Goal: Information Seeking & Learning: Learn about a topic

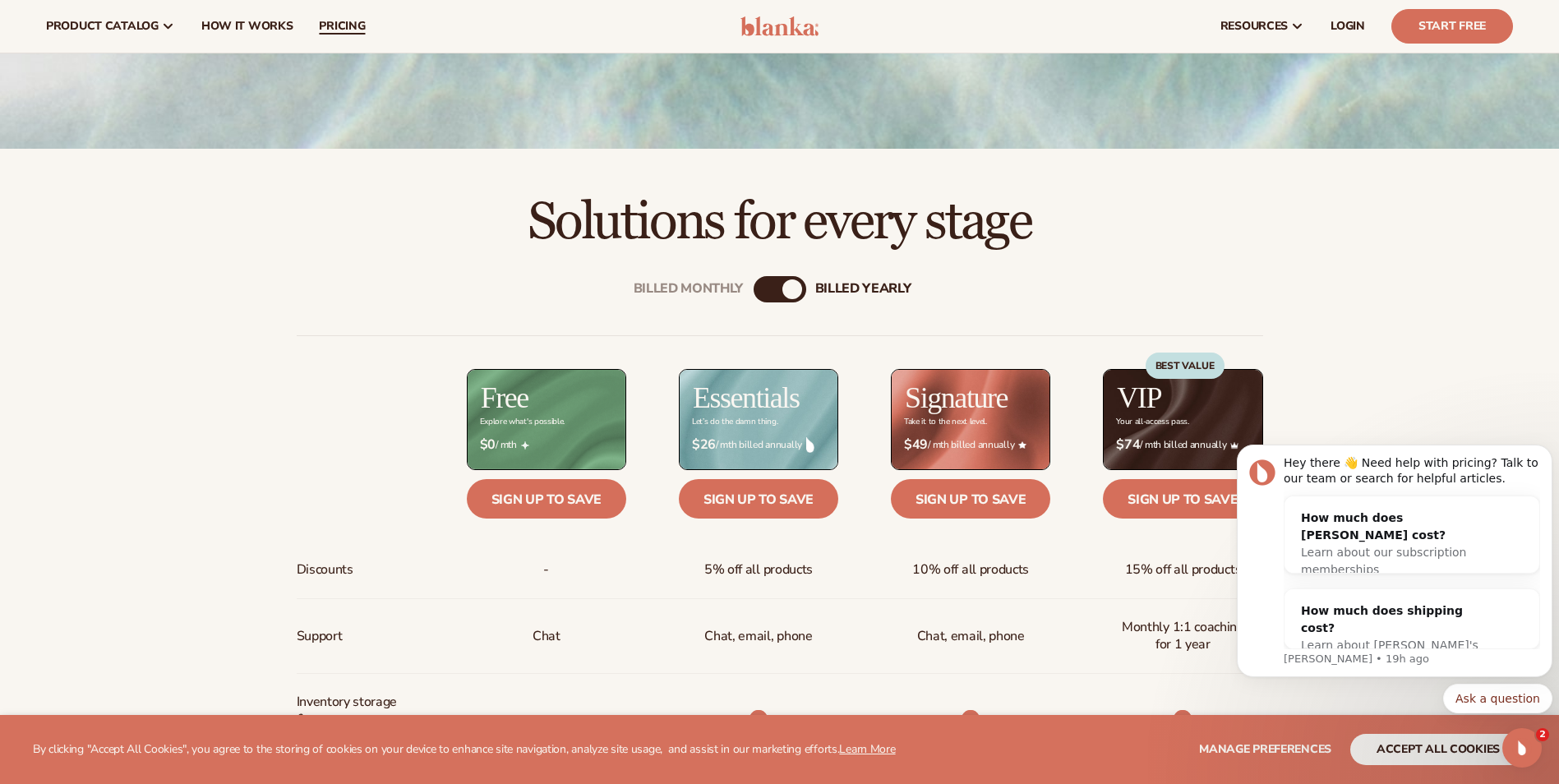
click at [335, 16] on link "pricing" at bounding box center [342, 26] width 73 height 52
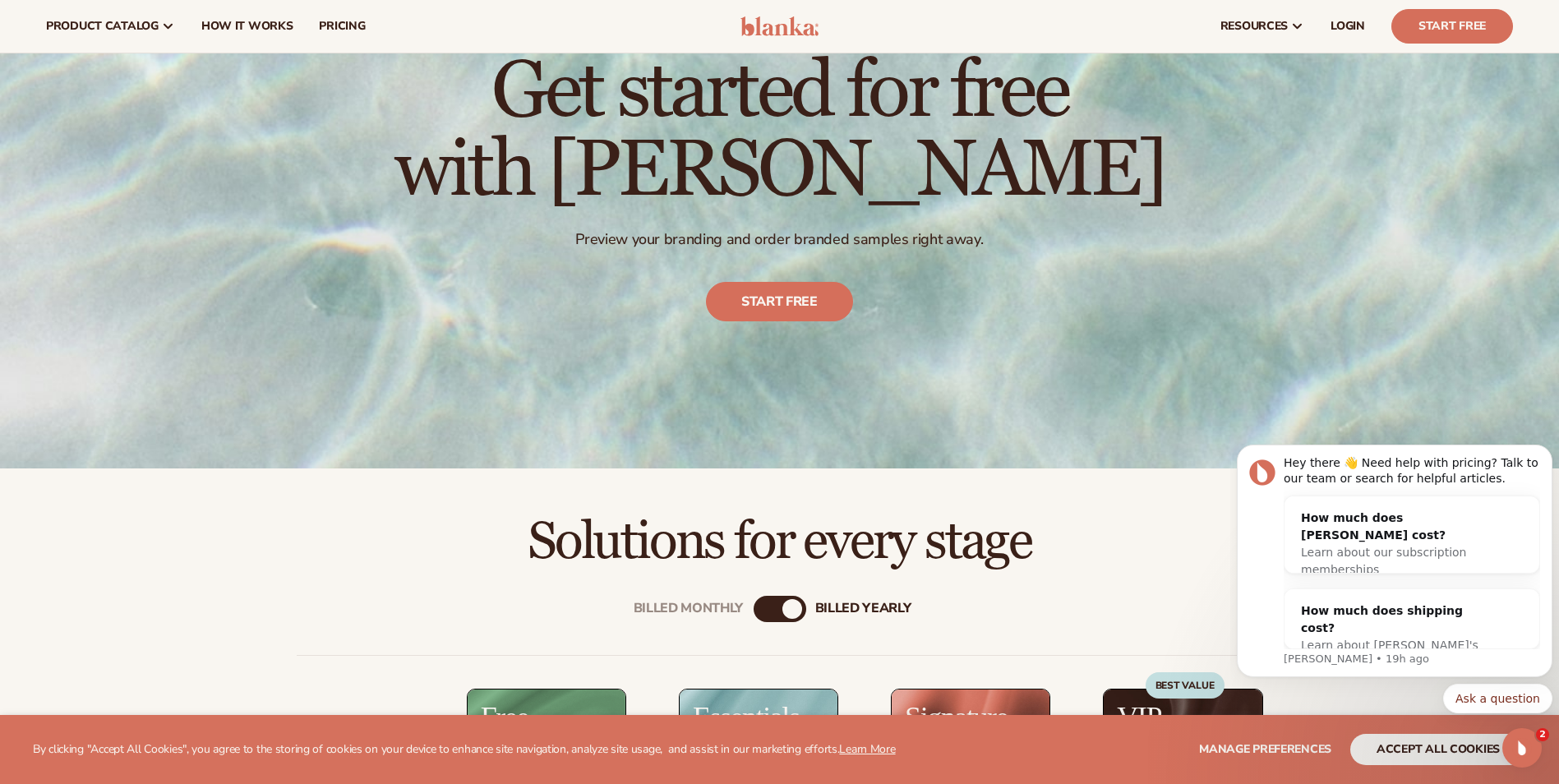
scroll to position [164, 0]
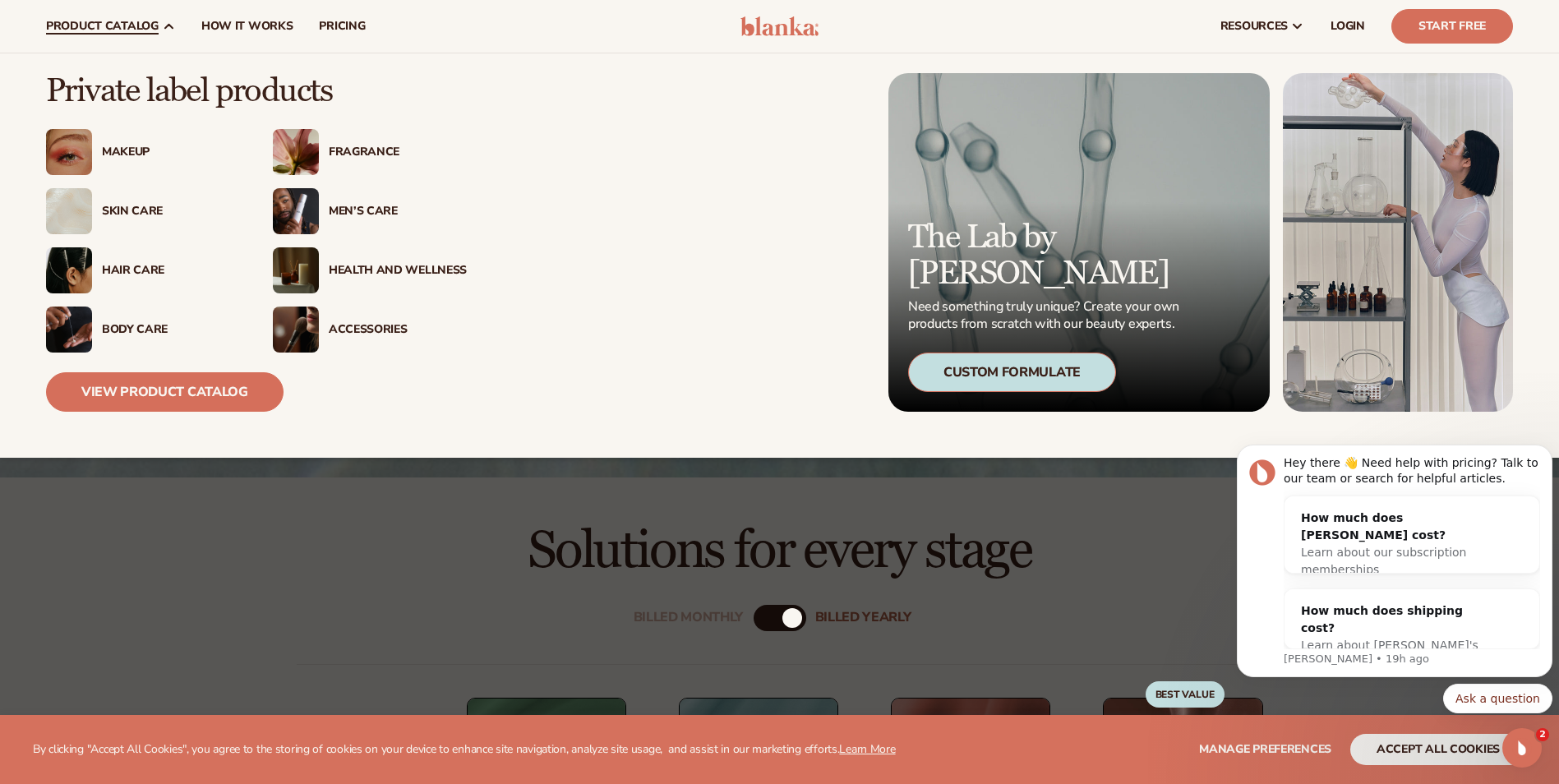
click at [115, 150] on div "Makeup" at bounding box center [171, 152] width 138 height 14
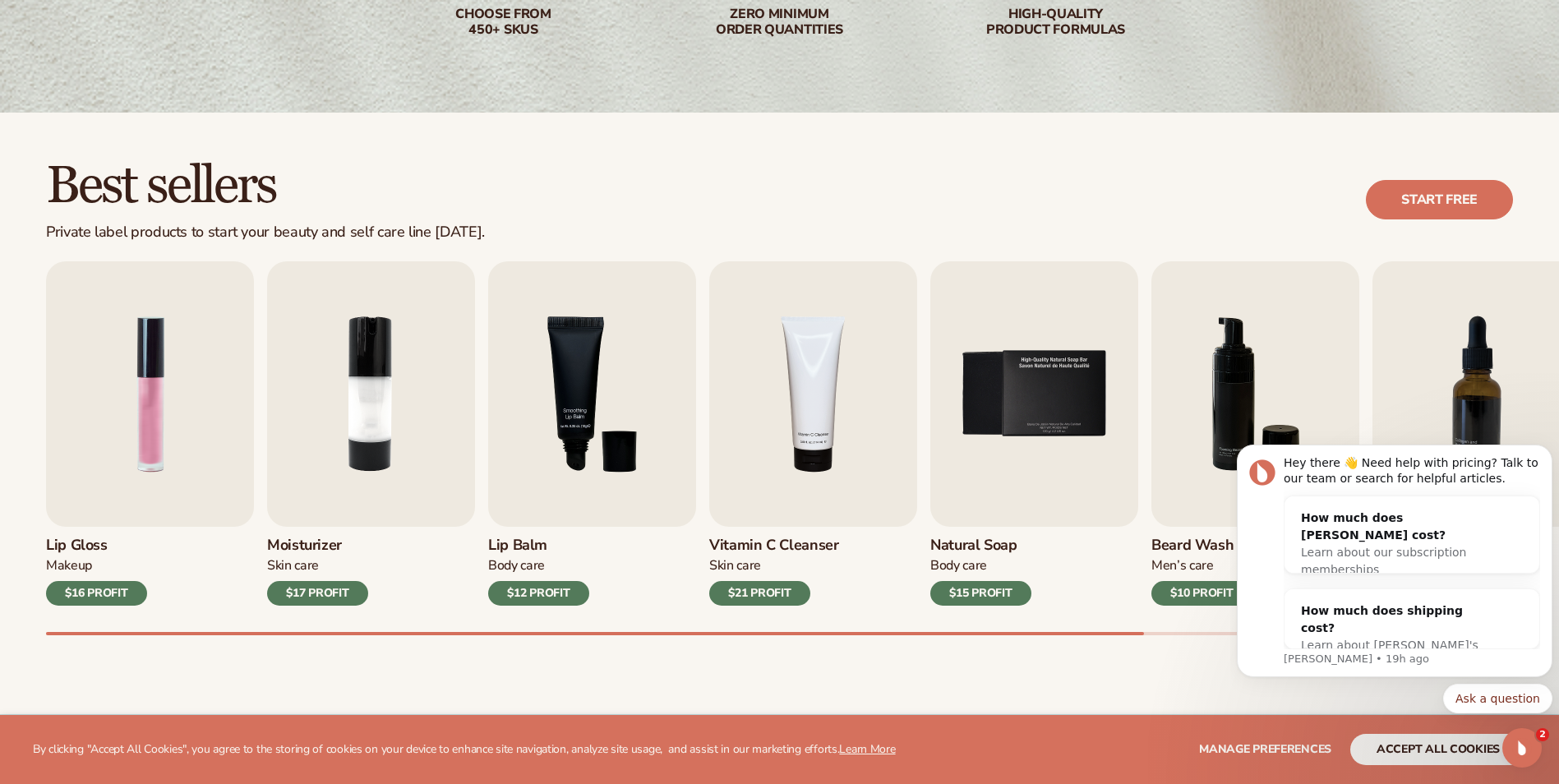
click at [89, 605] on div "Lip Gloss Makeup $16 PROFIT" at bounding box center [149, 566] width 208 height 79
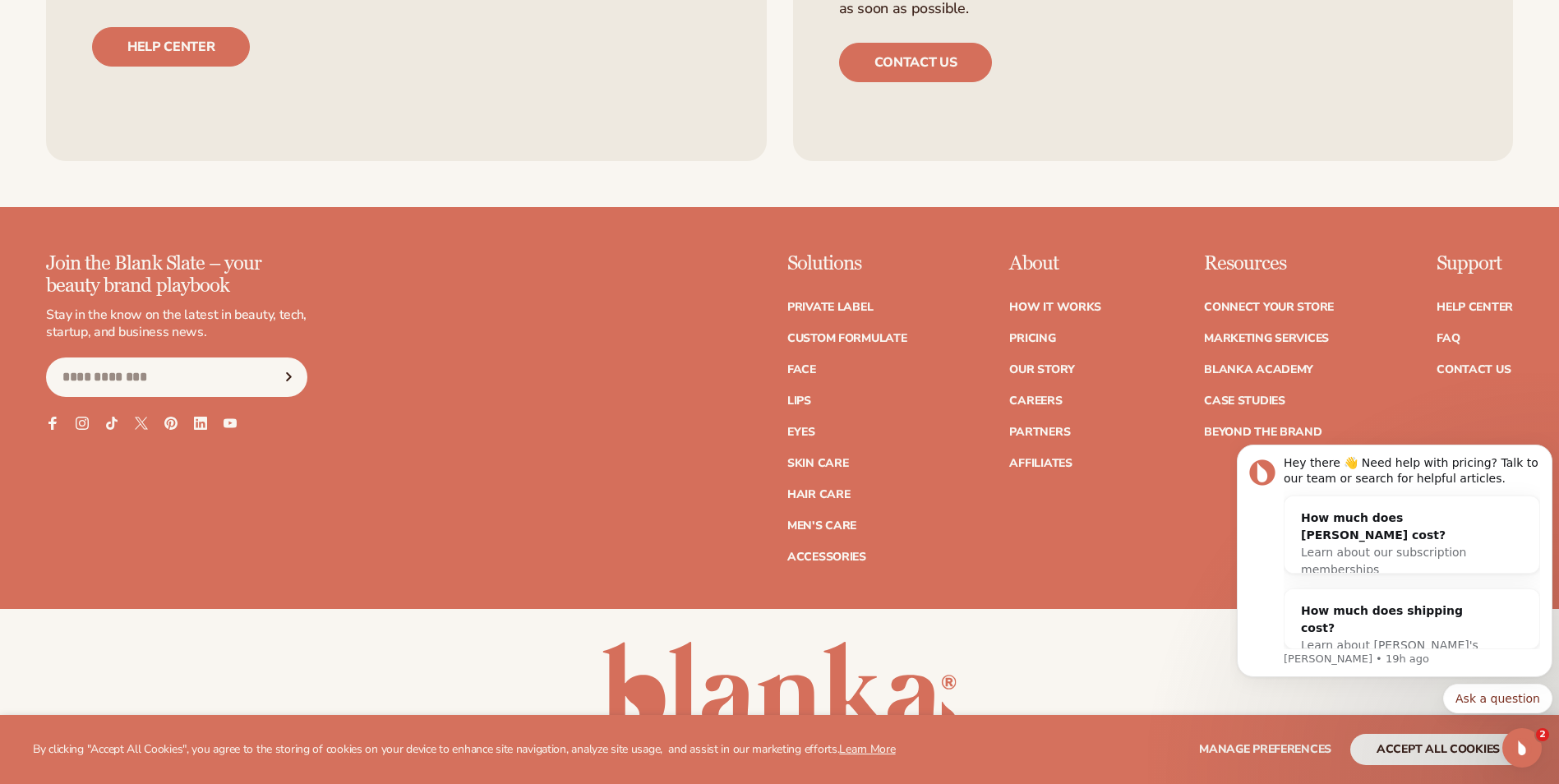
scroll to position [3121, 0]
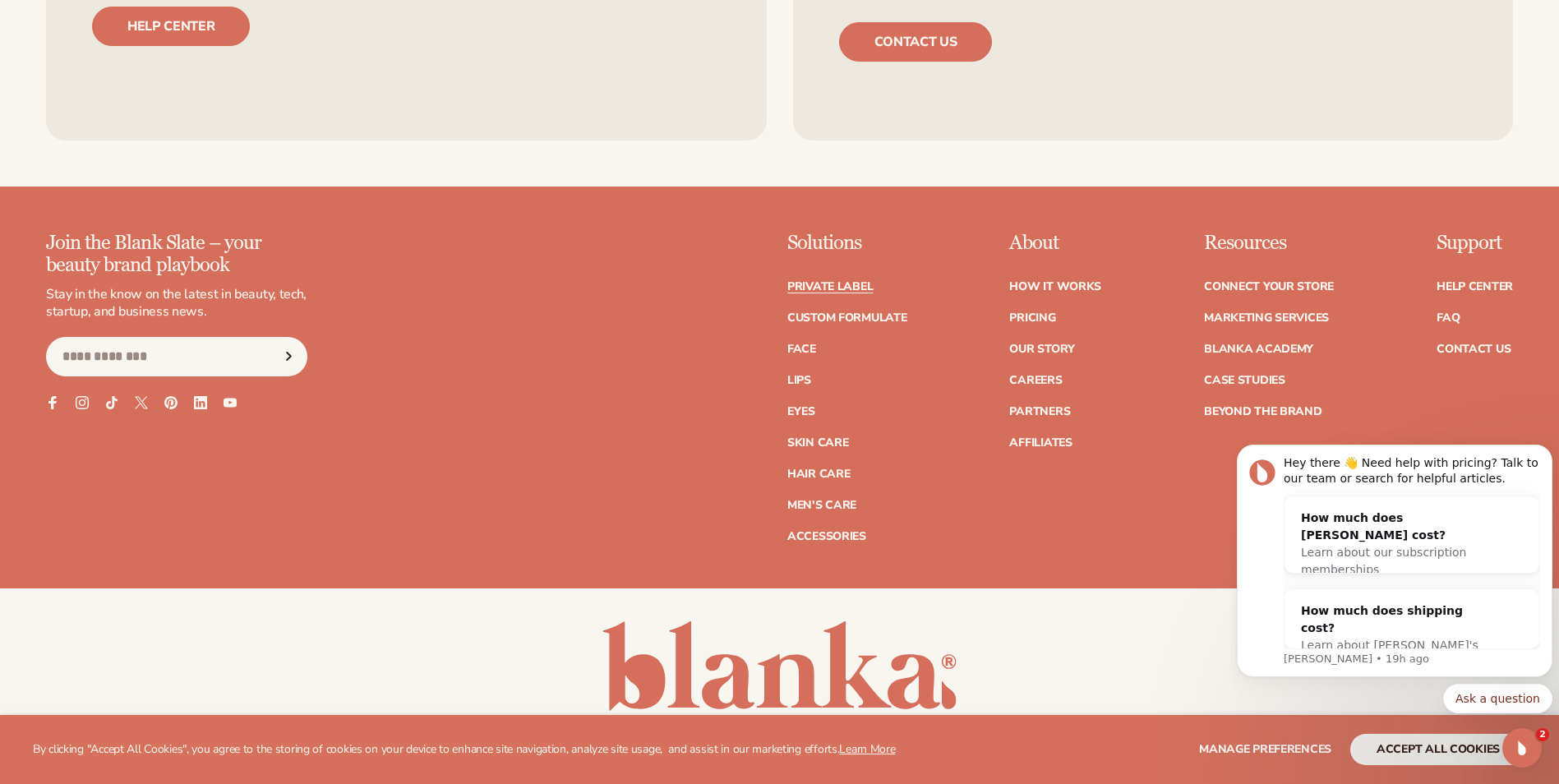
click at [828, 282] on link "Private label" at bounding box center [830, 287] width 85 height 12
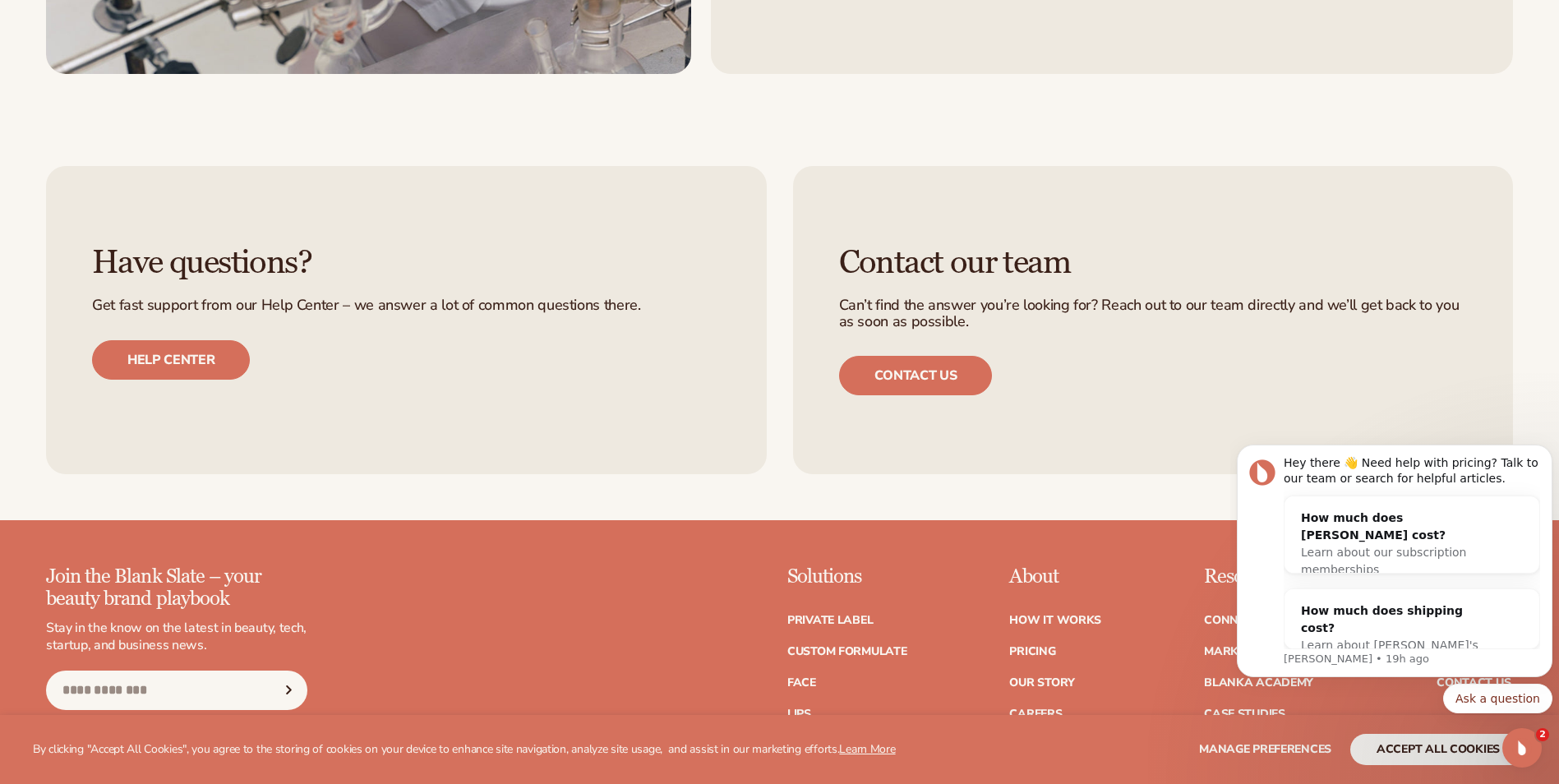
scroll to position [3204, 0]
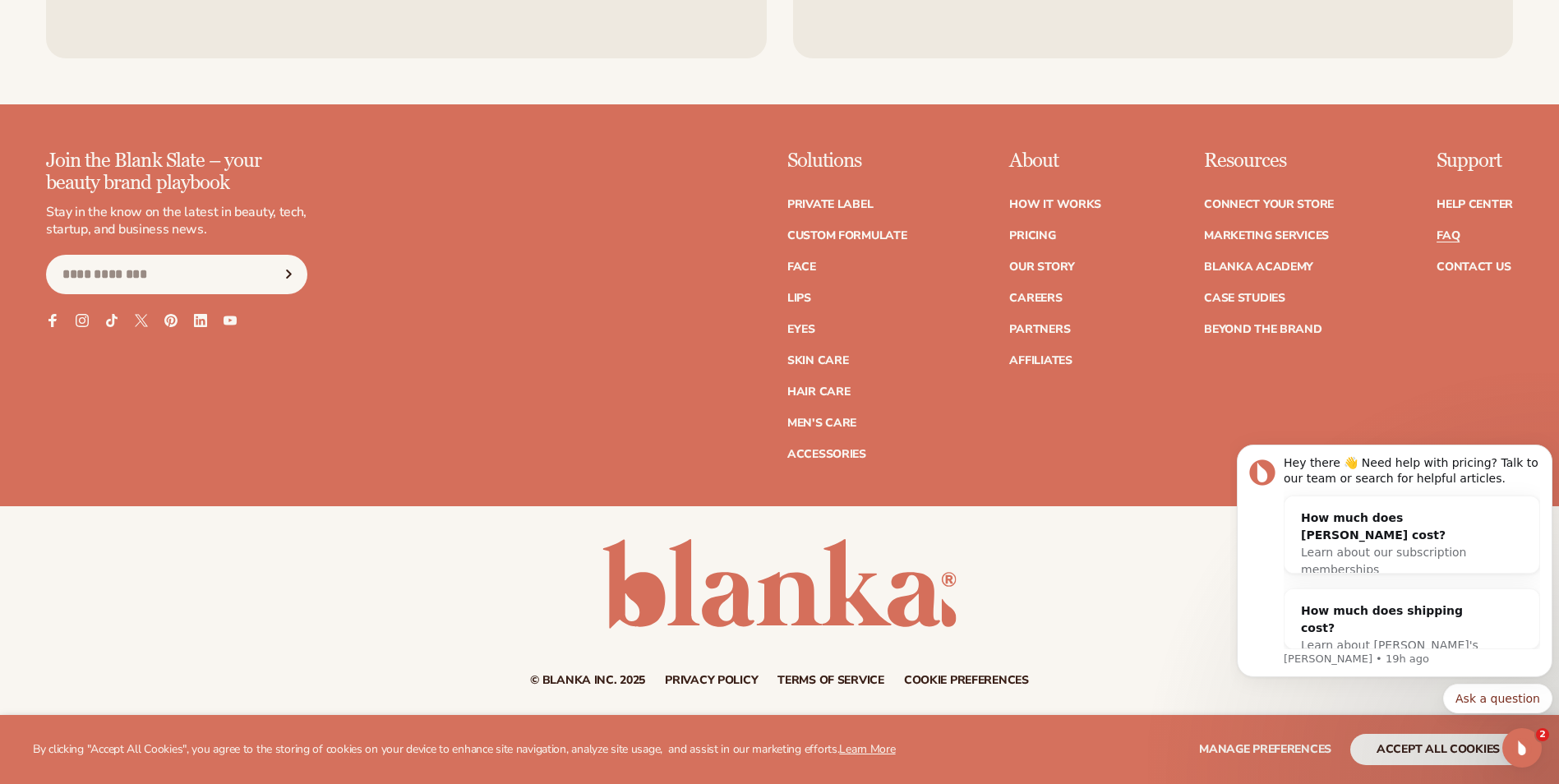
click at [1444, 233] on link "FAQ" at bounding box center [1448, 236] width 23 height 12
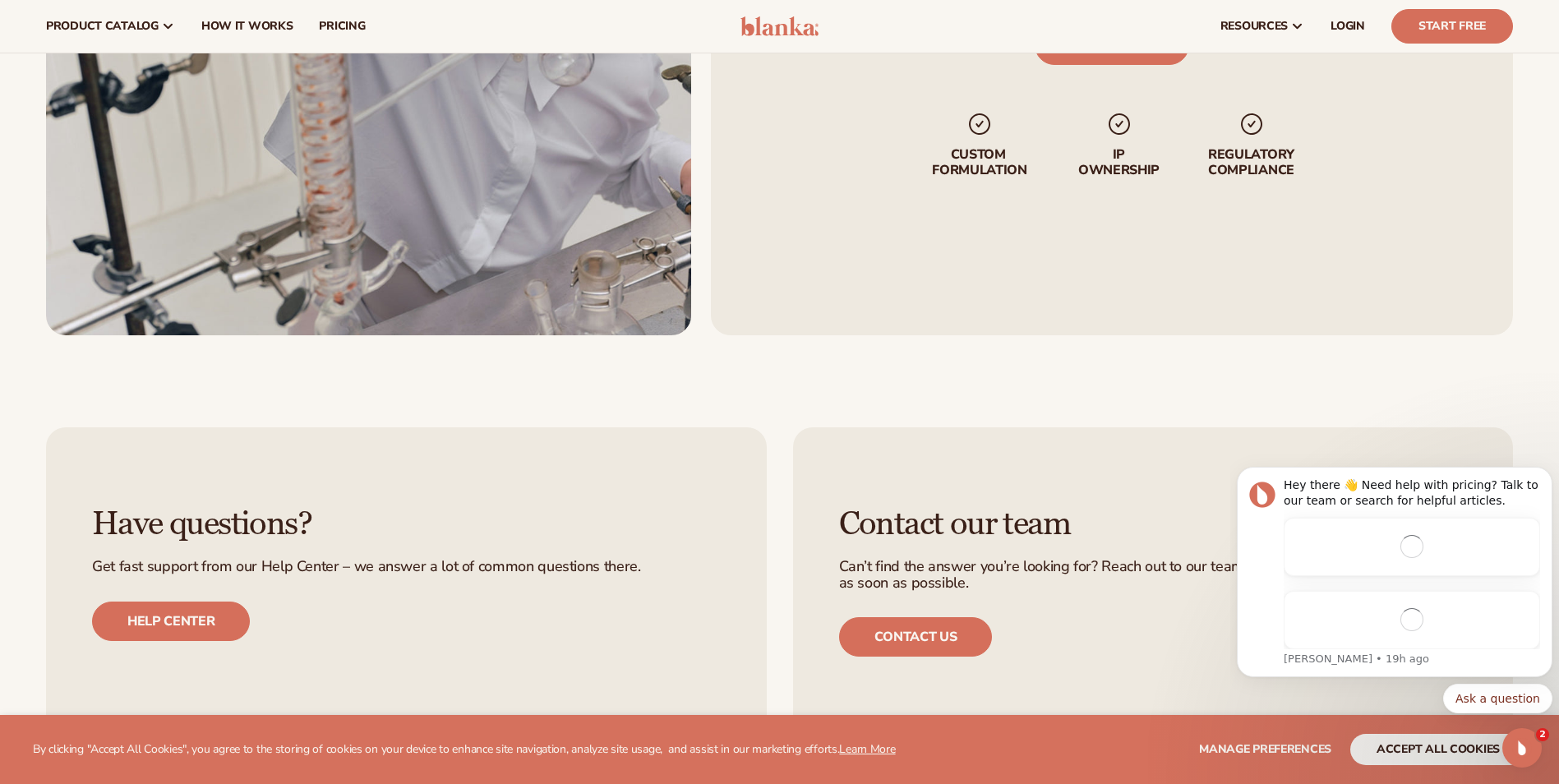
scroll to position [2484, 0]
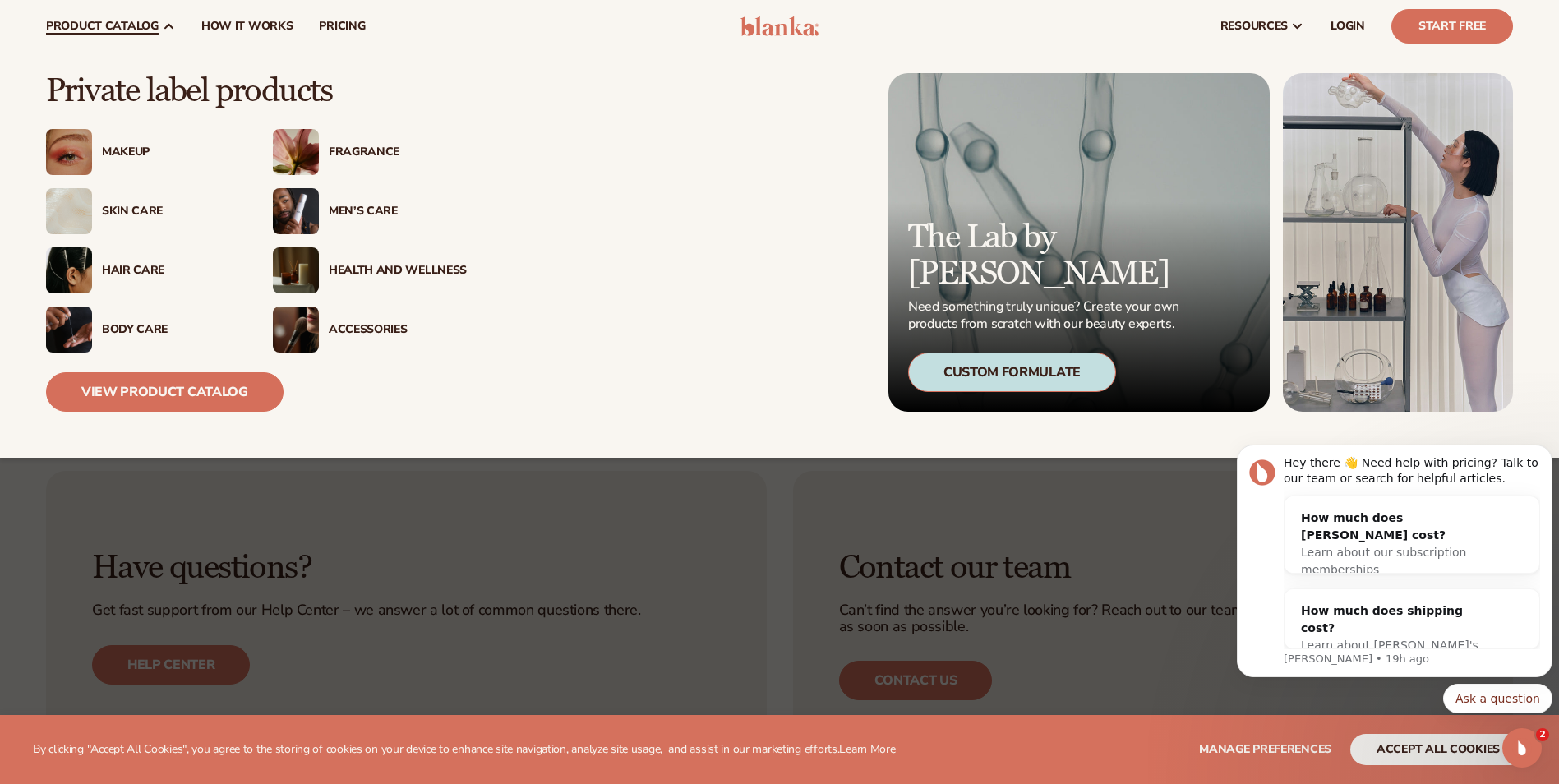
click at [116, 154] on div "Makeup" at bounding box center [171, 152] width 138 height 14
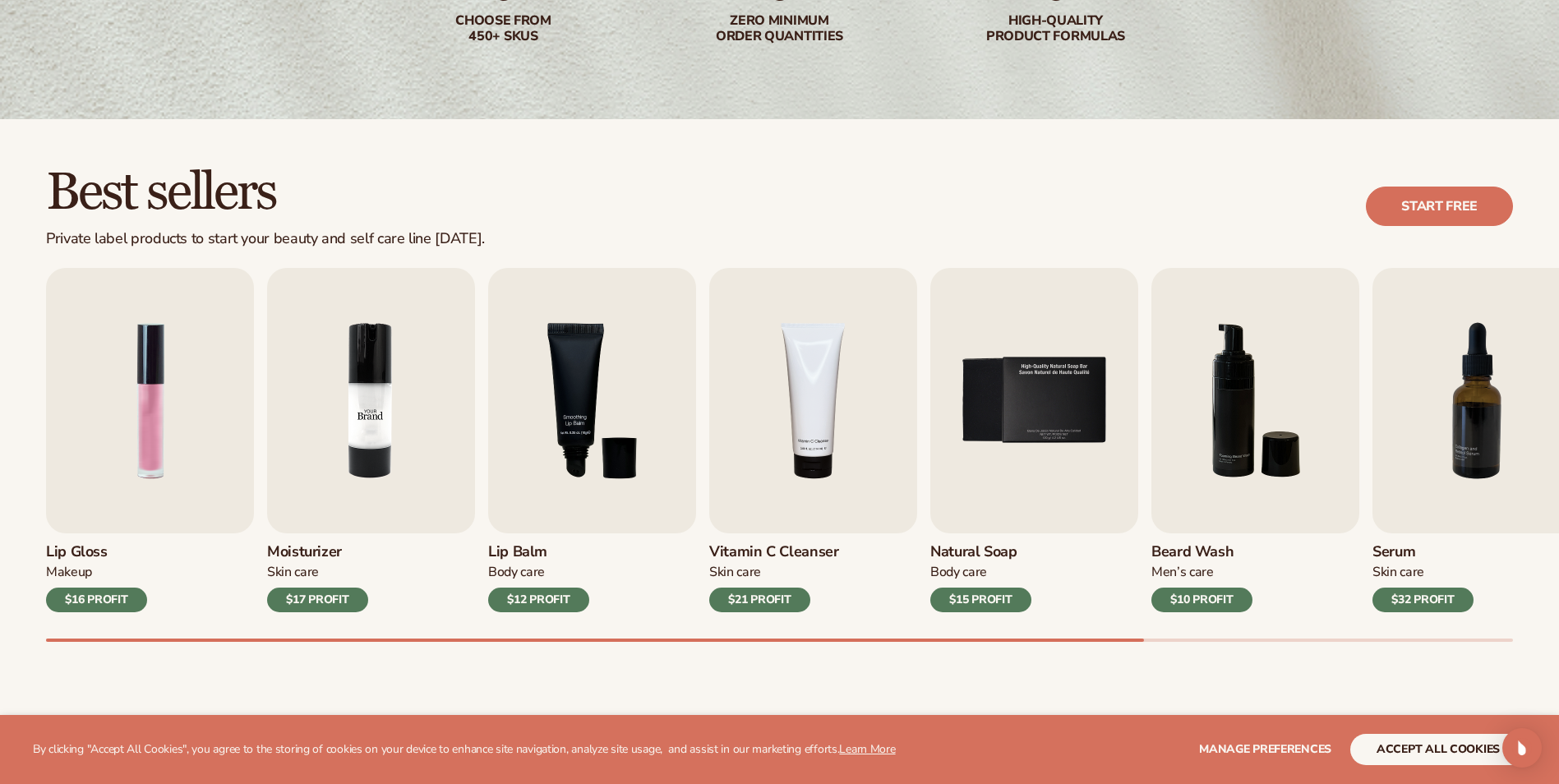
scroll to position [329, 0]
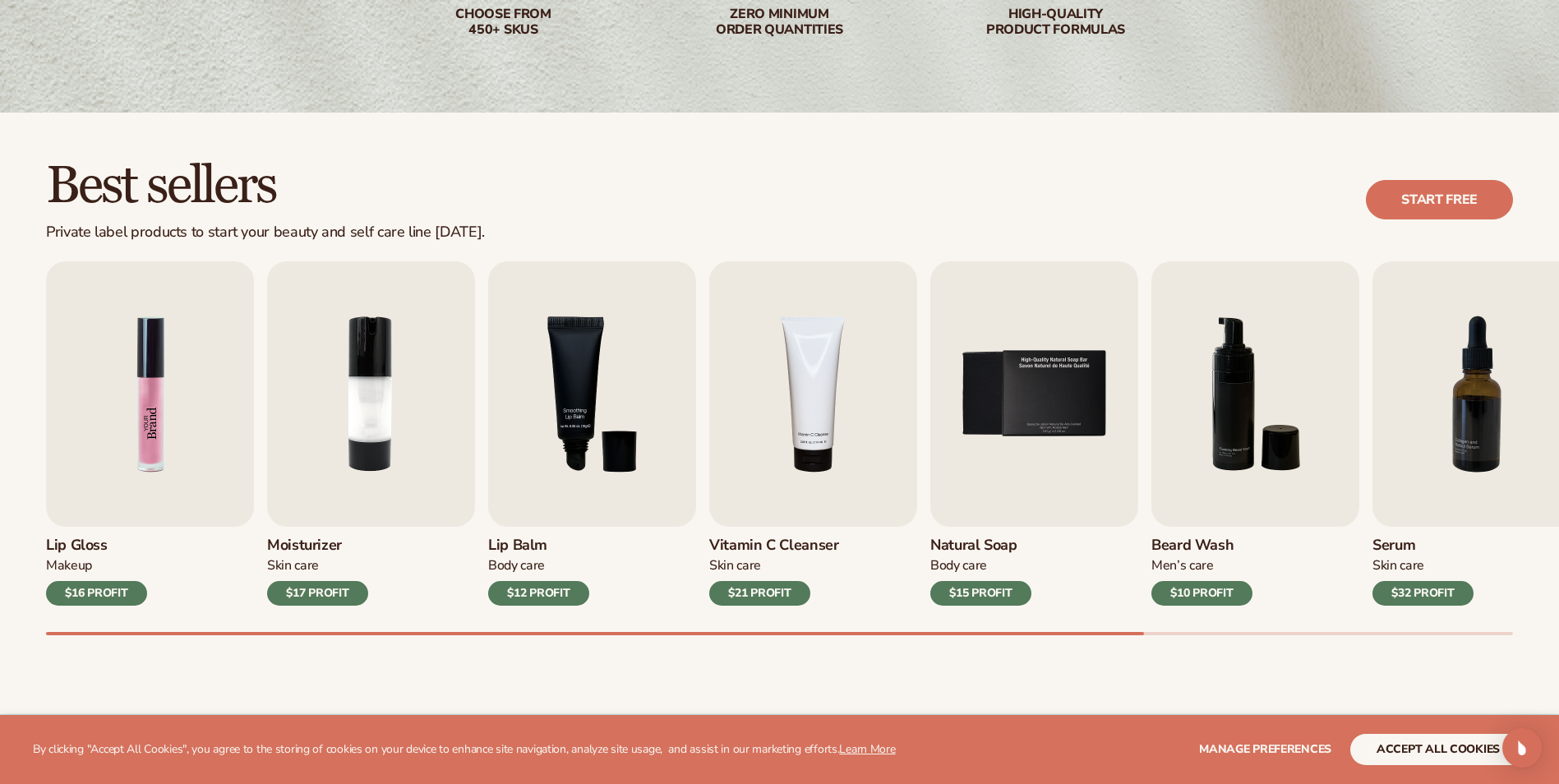
click at [155, 464] on img "1 / 9" at bounding box center [149, 393] width 208 height 265
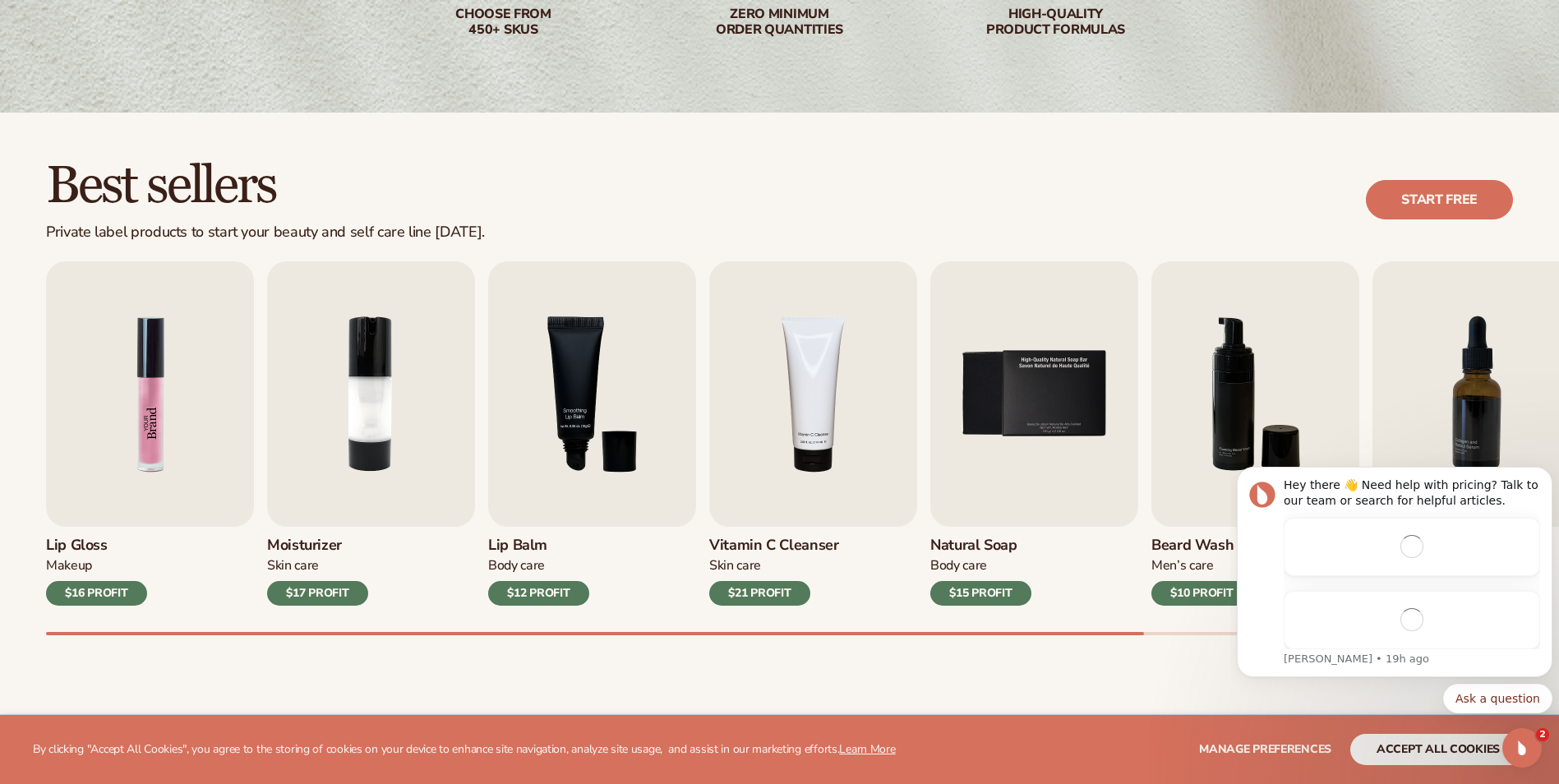
scroll to position [0, 0]
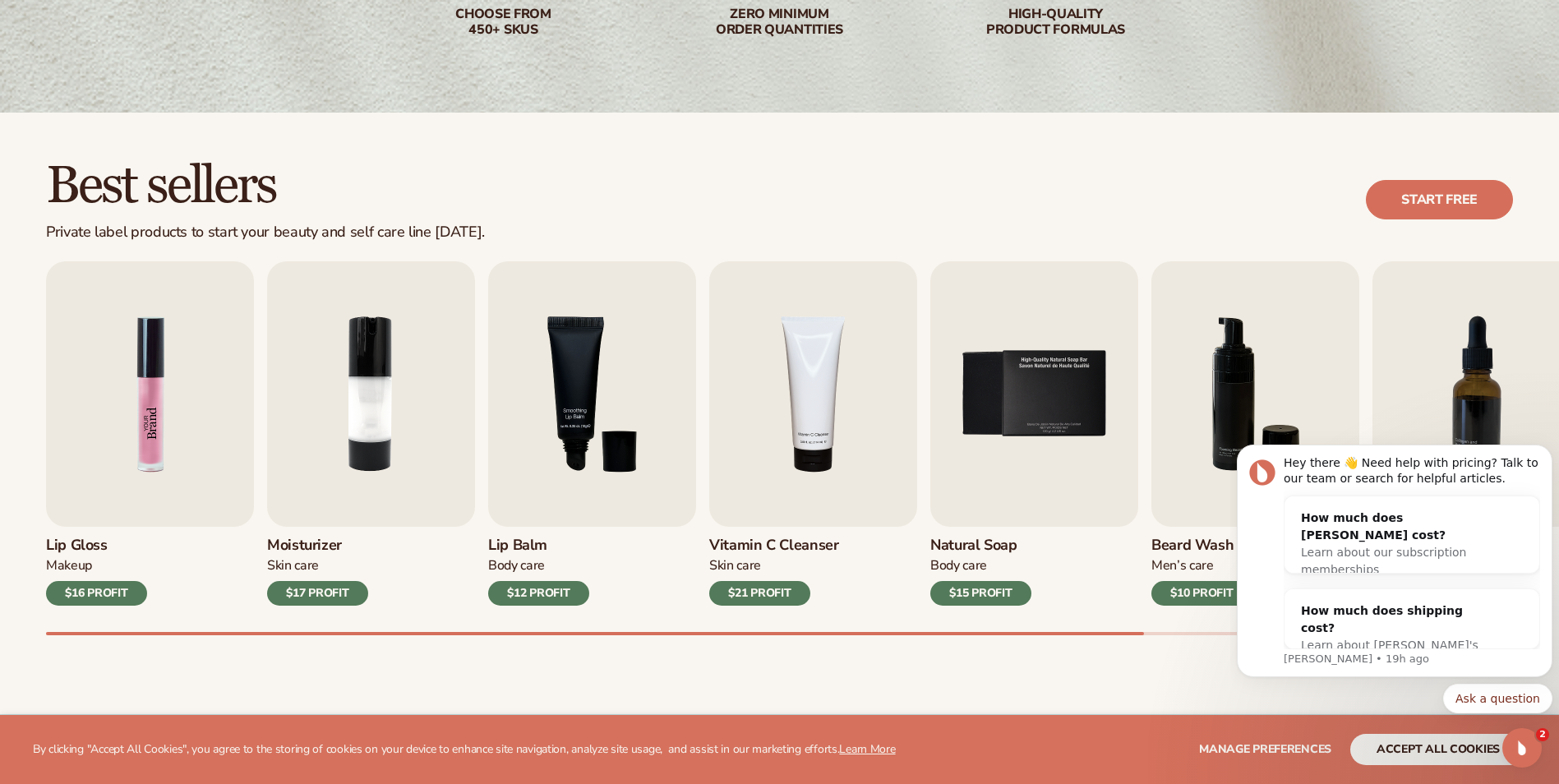
click at [155, 464] on img "1 / 9" at bounding box center [149, 393] width 208 height 265
click at [91, 594] on div "$16 PROFIT" at bounding box center [96, 593] width 101 height 24
click at [131, 454] on img "1 / 9" at bounding box center [149, 393] width 208 height 265
click at [131, 453] on img "1 / 9" at bounding box center [149, 393] width 208 height 265
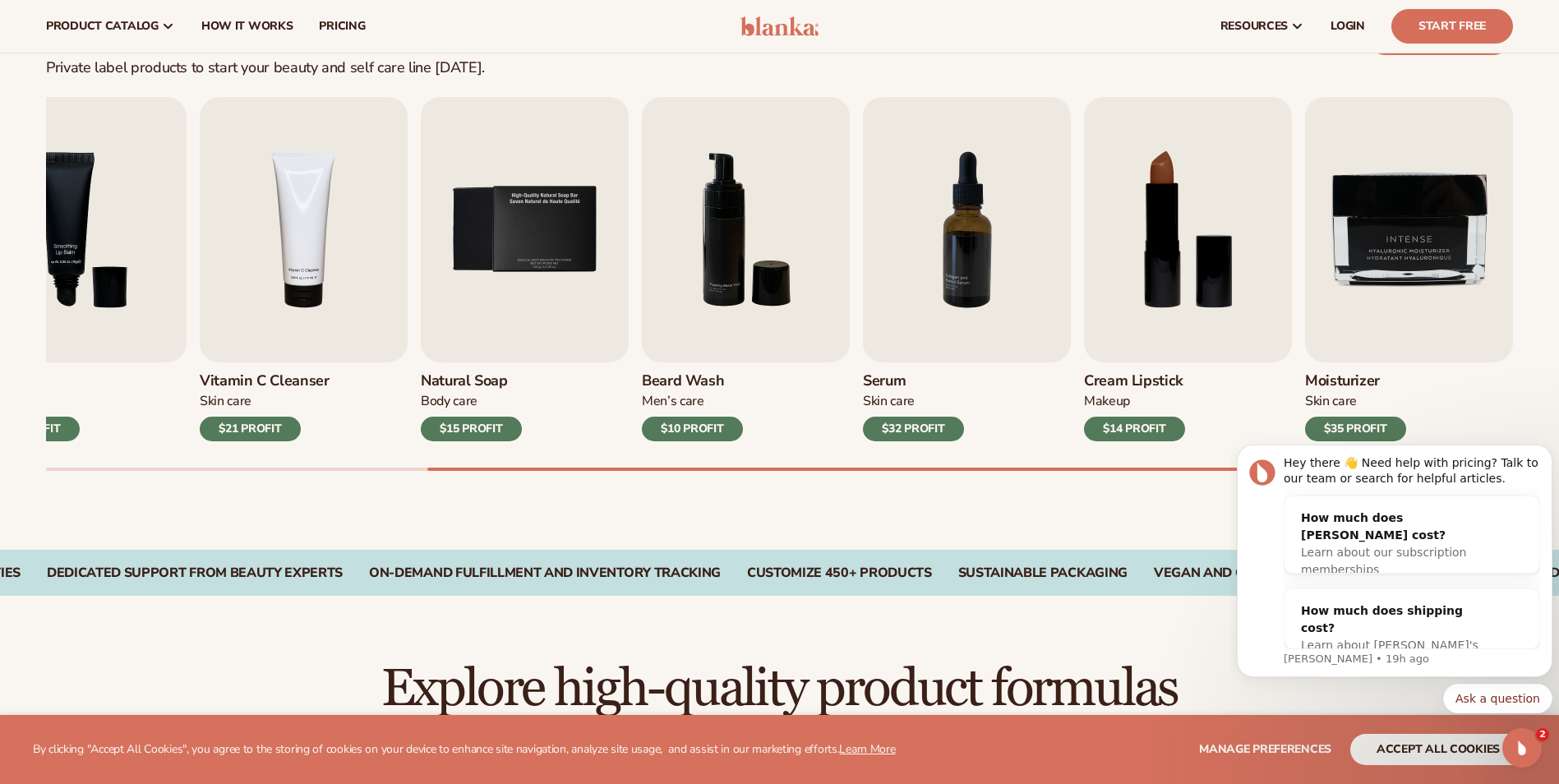
scroll to position [82, 0]
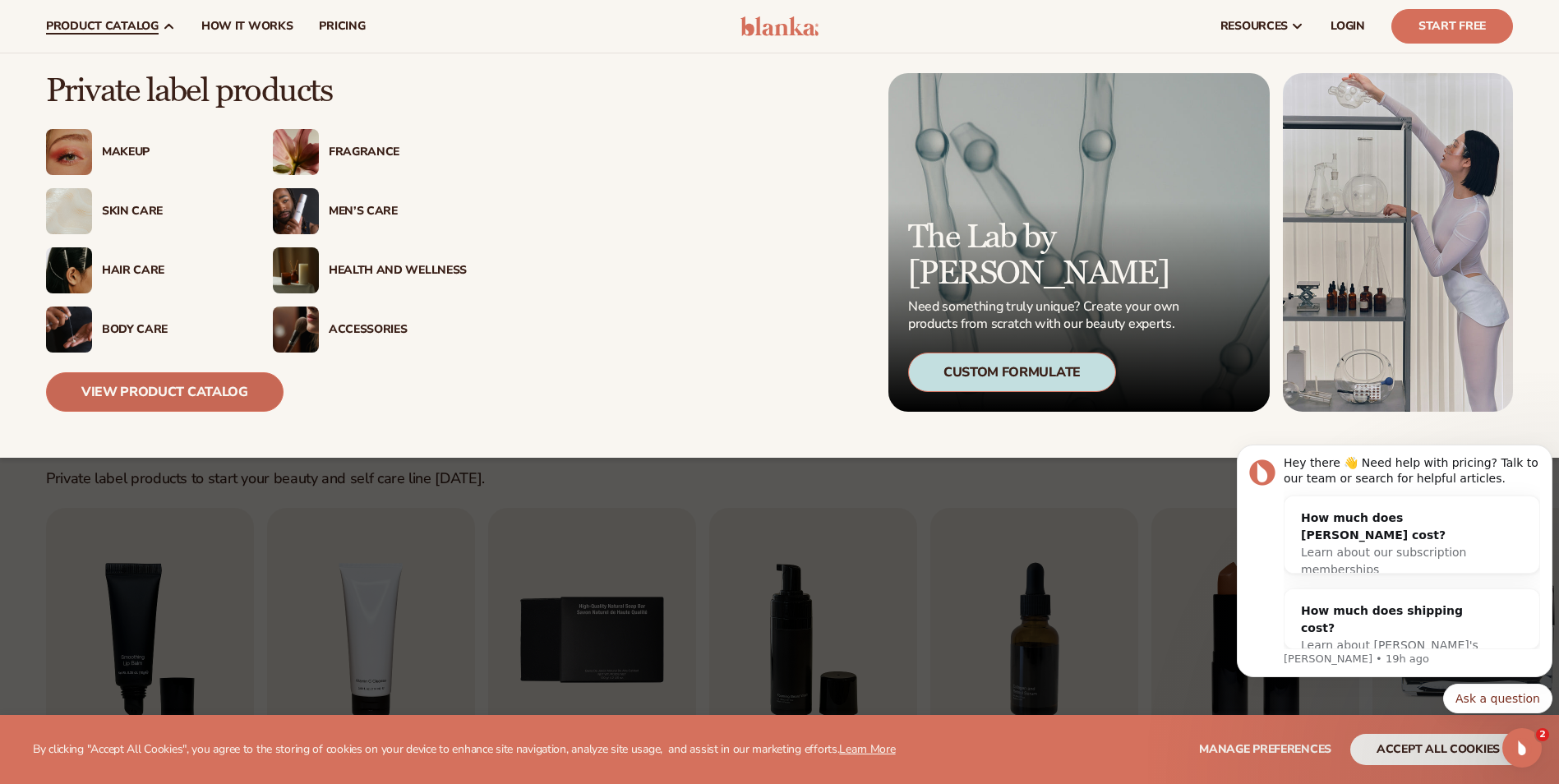
click at [135, 383] on link "View Product Catalog" at bounding box center [164, 392] width 238 height 40
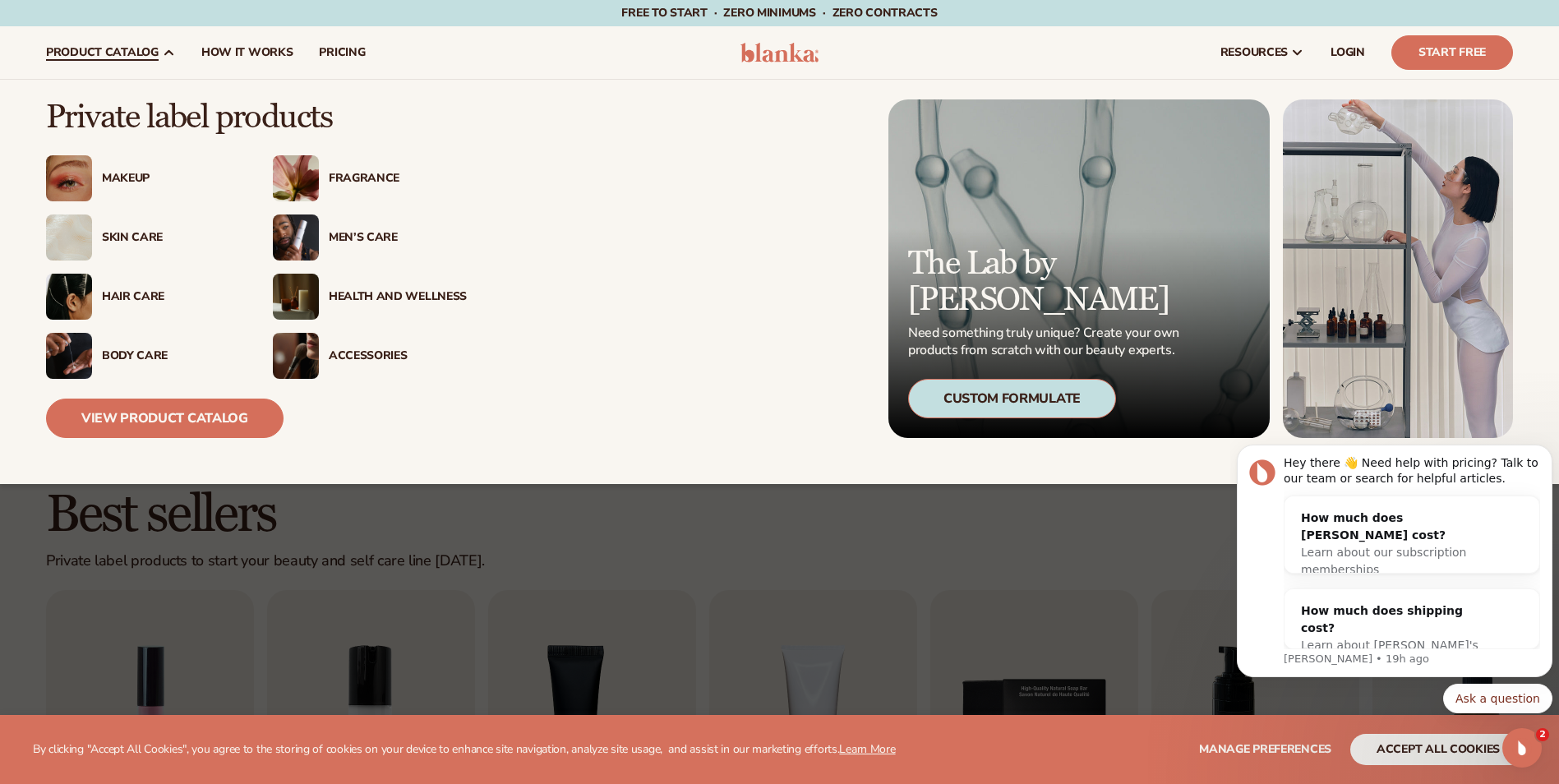
click at [367, 178] on div "Fragrance" at bounding box center [398, 179] width 138 height 14
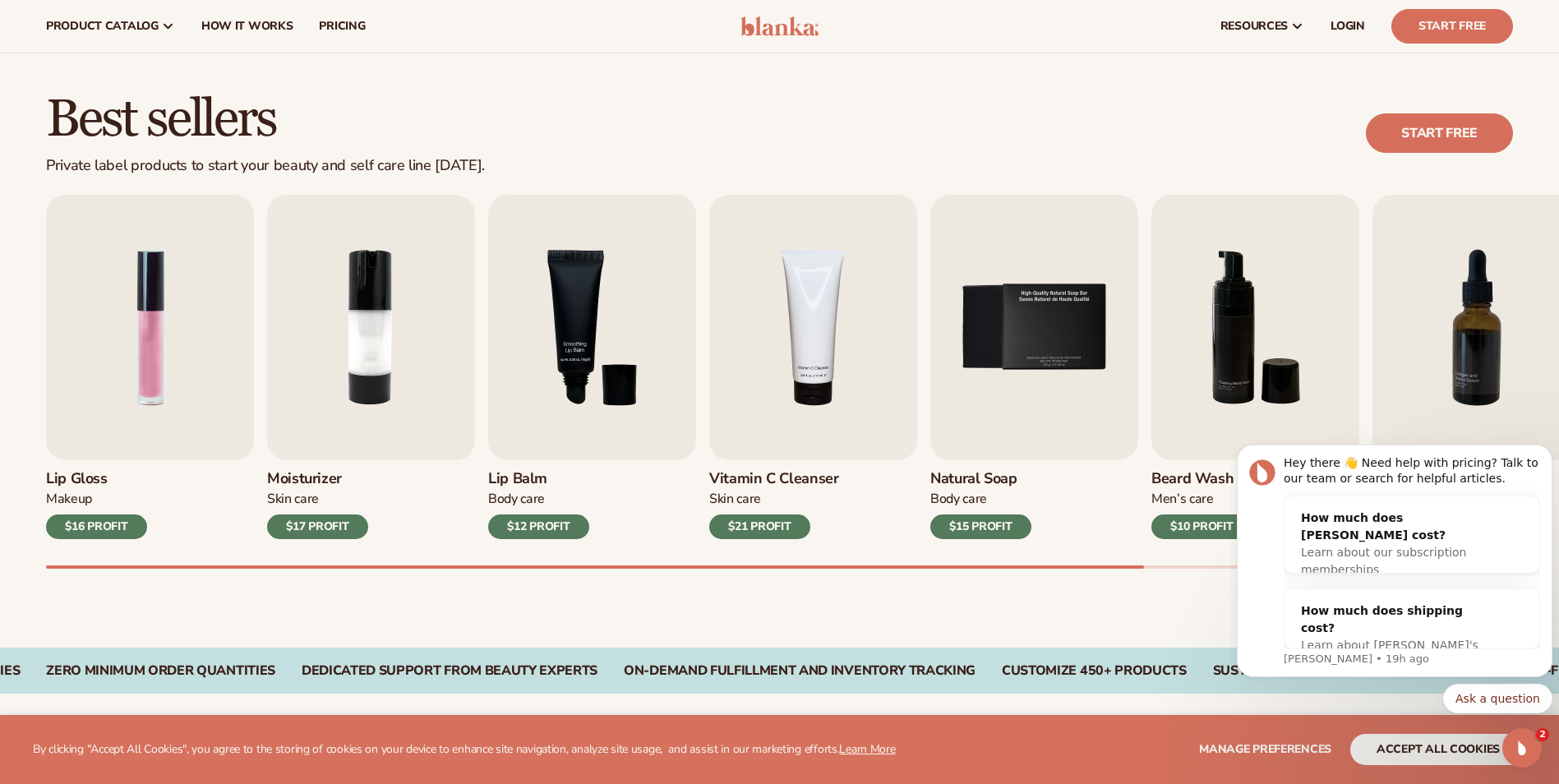
scroll to position [329, 0]
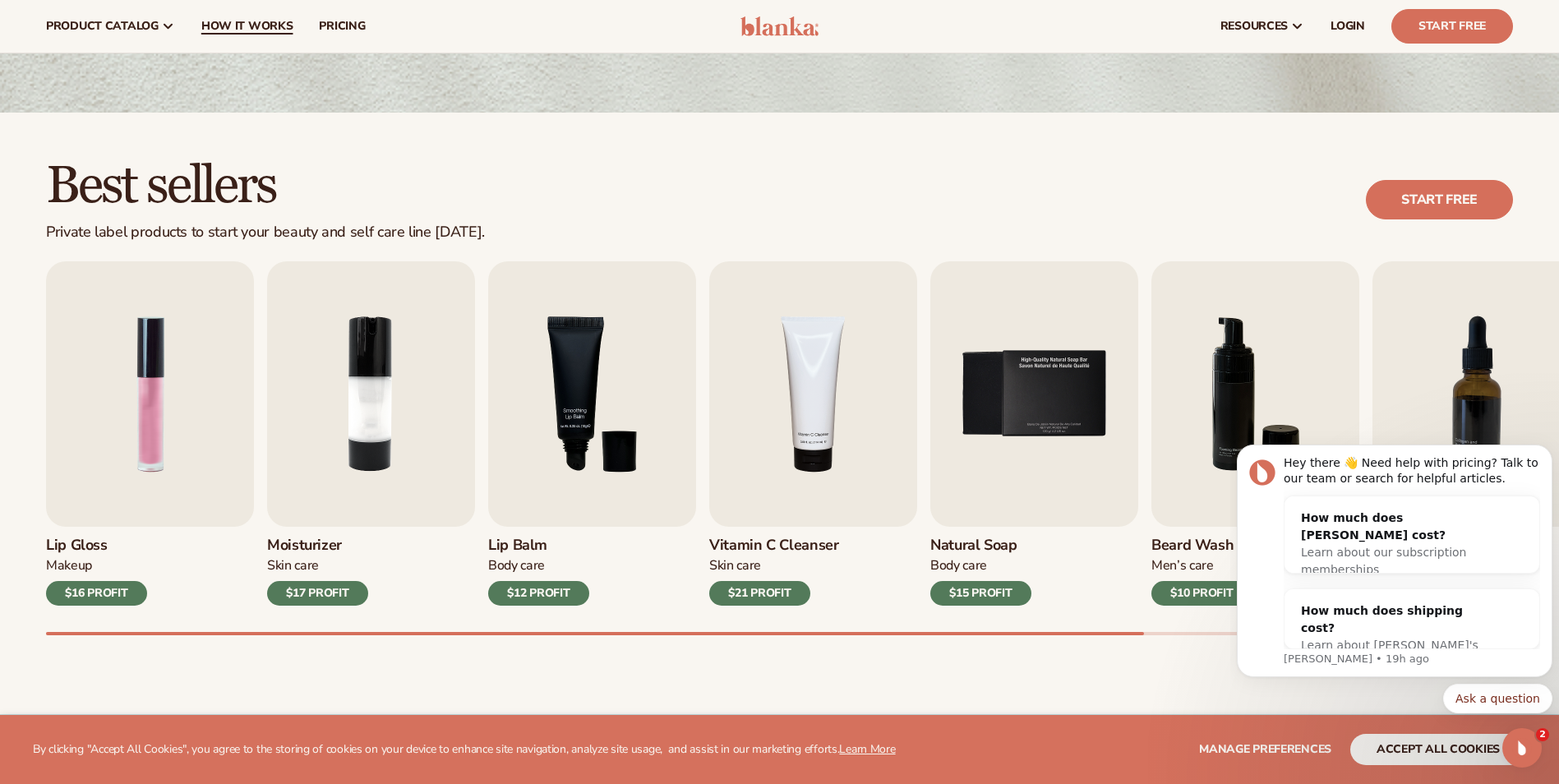
click at [271, 23] on span "How It Works" at bounding box center [247, 26] width 92 height 14
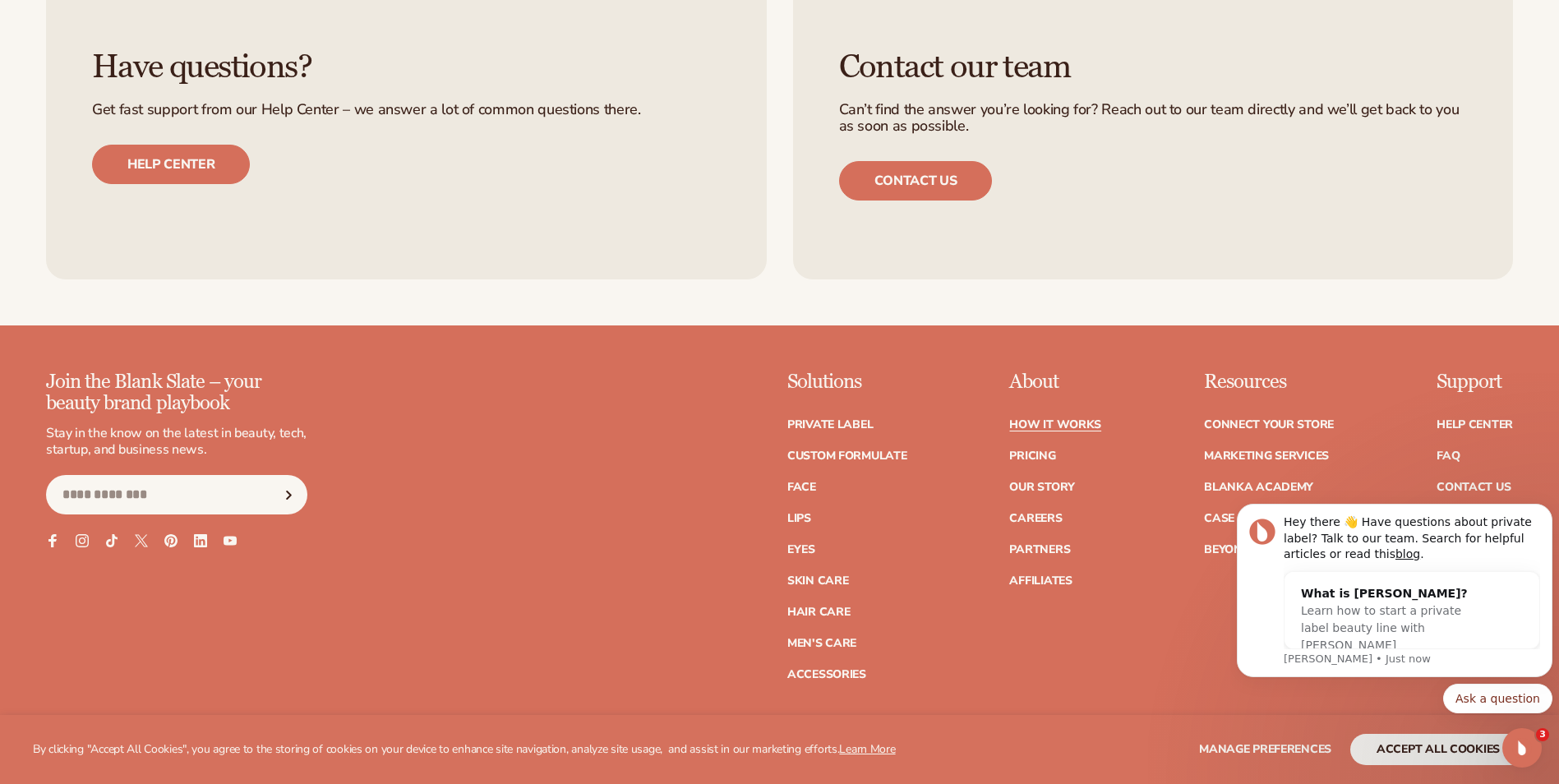
scroll to position [4021, 0]
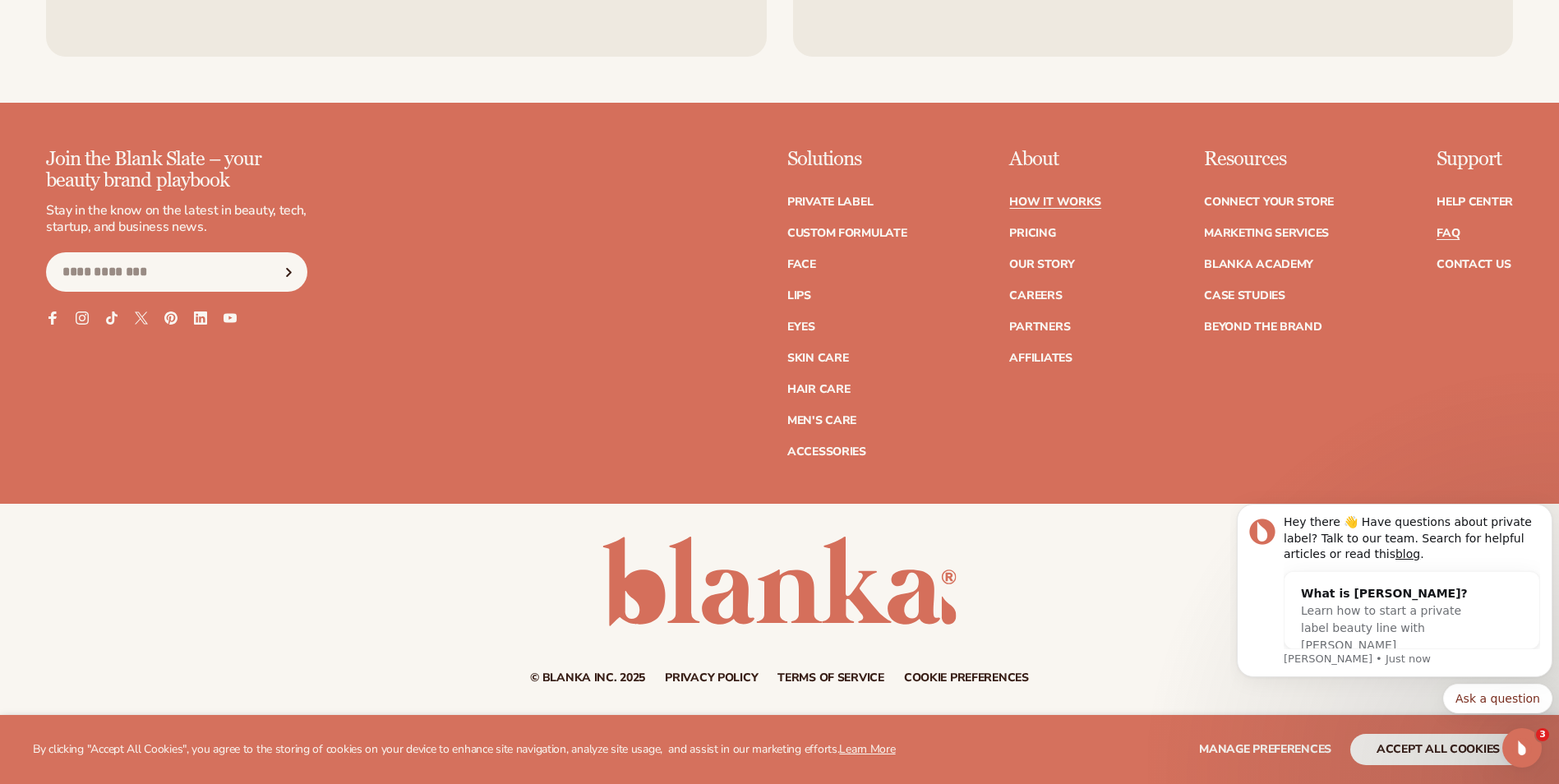
click at [1440, 233] on link "FAQ" at bounding box center [1448, 234] width 23 height 12
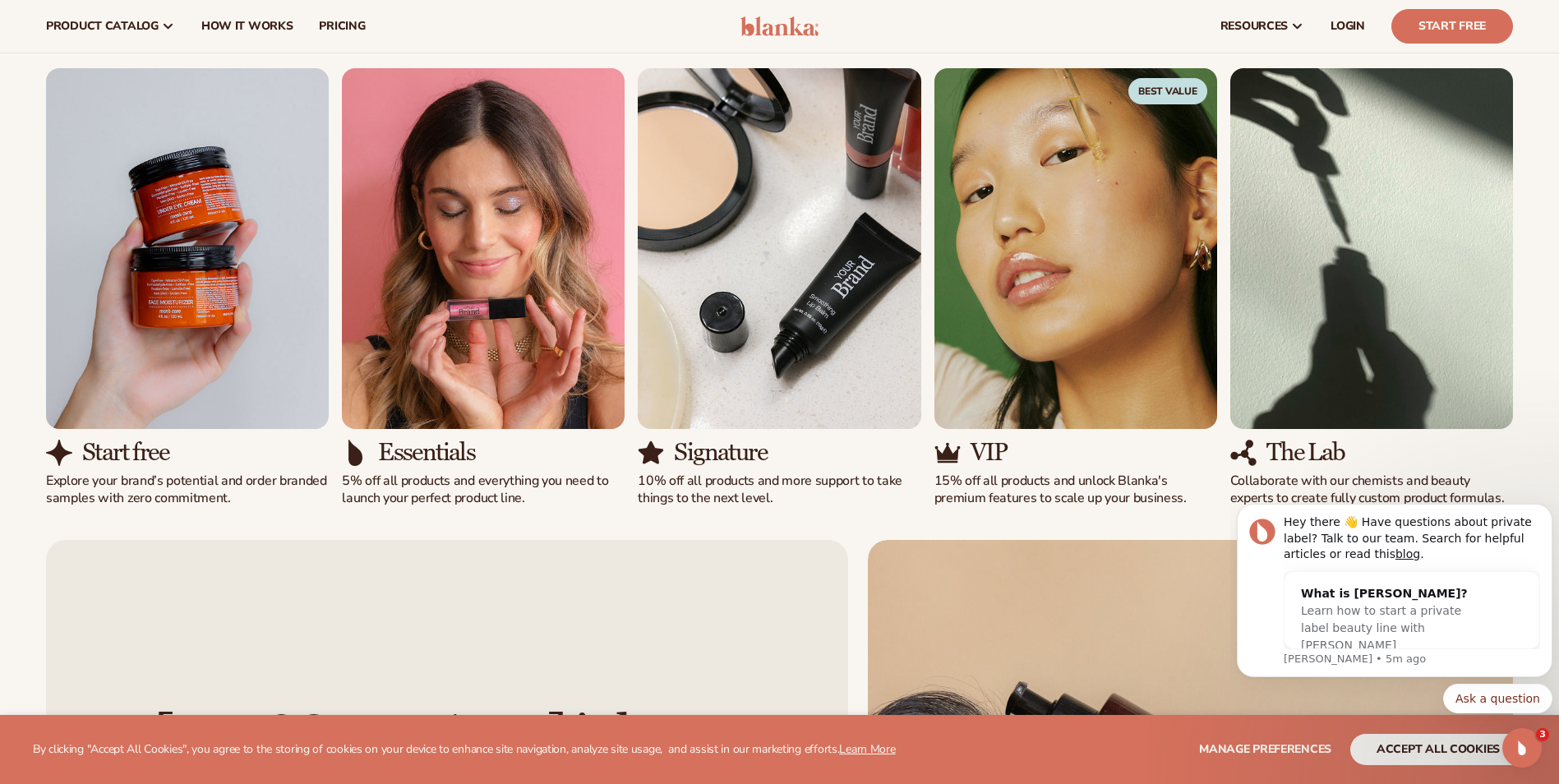
scroll to position [981, 0]
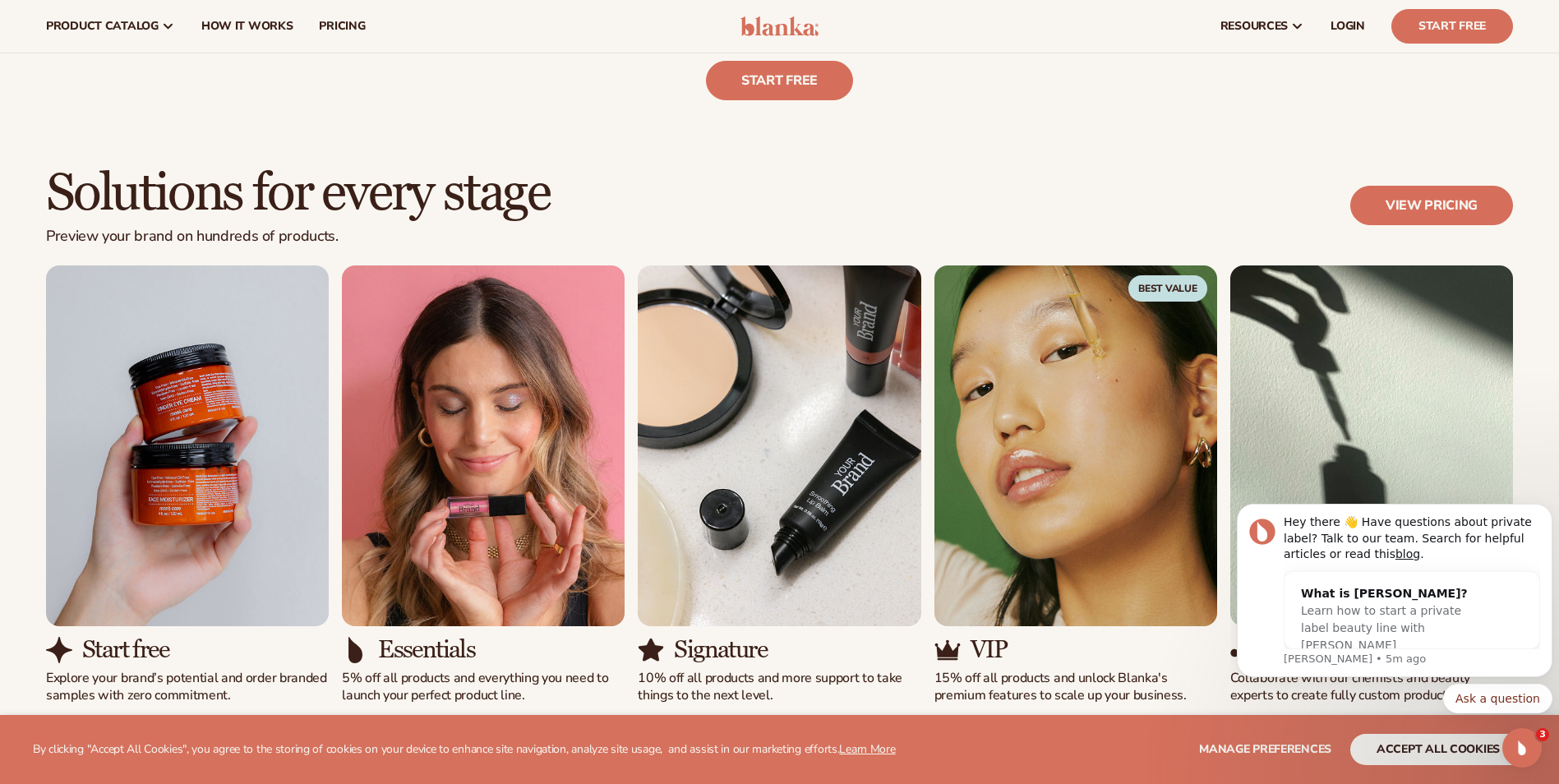
click at [813, 504] on img "3 / 5" at bounding box center [779, 445] width 282 height 361
click at [356, 28] on span "pricing" at bounding box center [342, 26] width 46 height 14
